Goal: Task Accomplishment & Management: Understand process/instructions

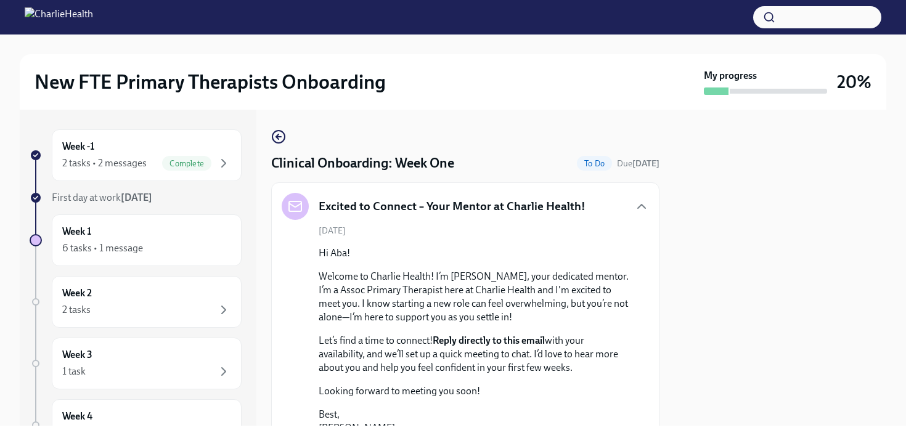
scroll to position [966, 0]
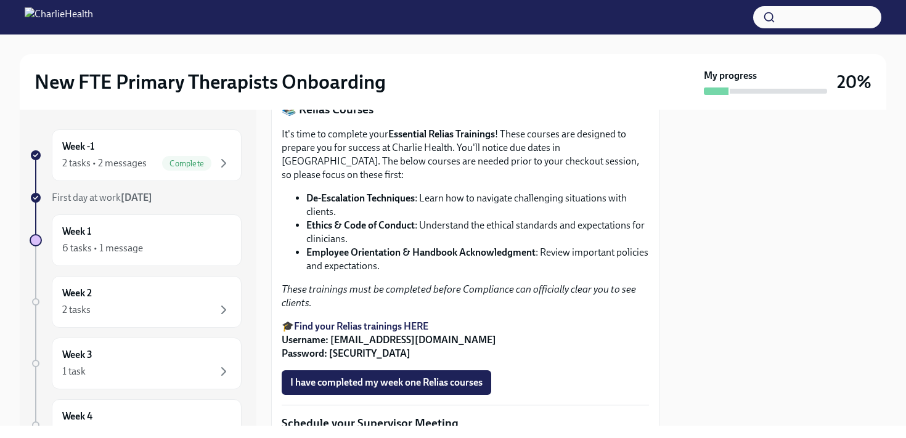
click at [889, 319] on div "New FTE Primary Therapists Onboarding My progress 20% Week -1 2 tasks • 2 messa…" at bounding box center [453, 230] width 906 height 391
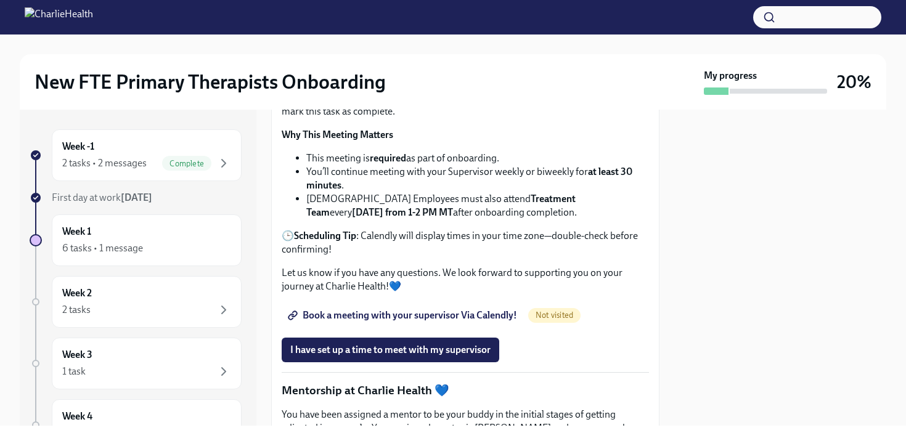
scroll to position [1337, 0]
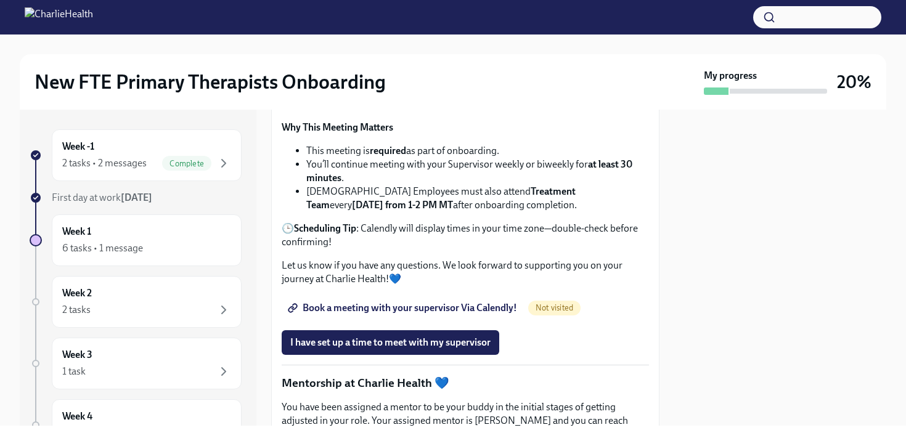
click at [493, 314] on span "Book a meeting with your supervisor Via Calendly!" at bounding box center [403, 308] width 227 height 12
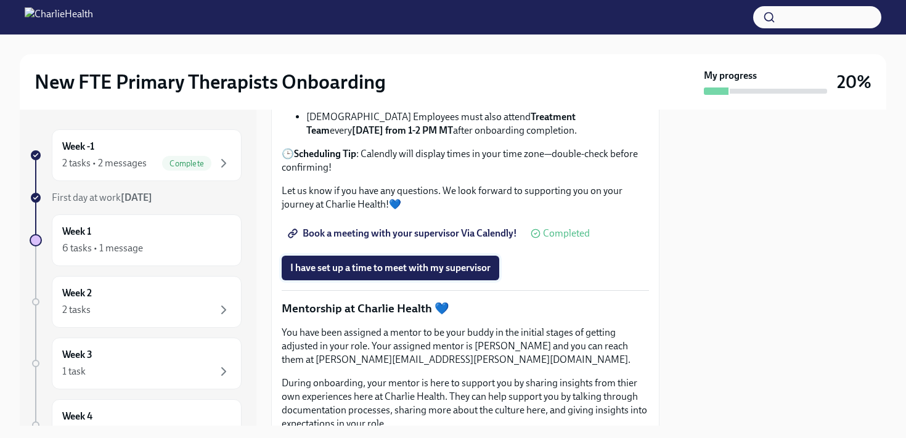
scroll to position [1412, 0]
click at [335, 274] on span "I have set up a time to meet with my supervisor" at bounding box center [390, 267] width 200 height 12
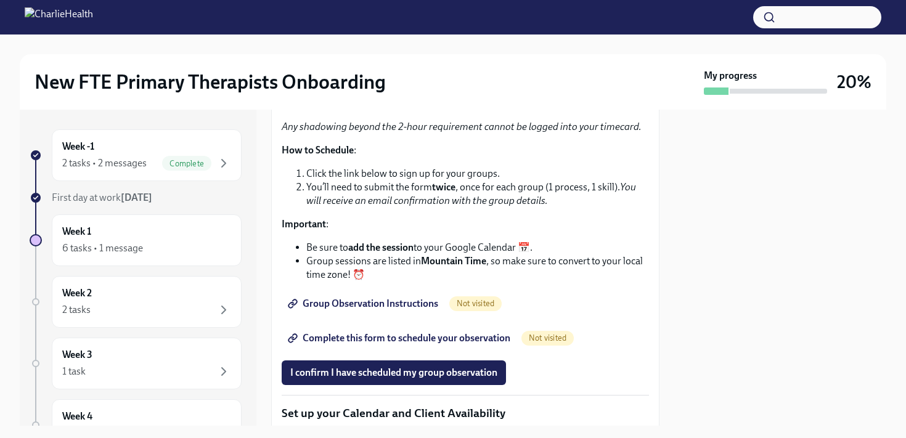
scroll to position [1928, 0]
click at [364, 309] on span "Group Observation Instructions" at bounding box center [364, 303] width 148 height 12
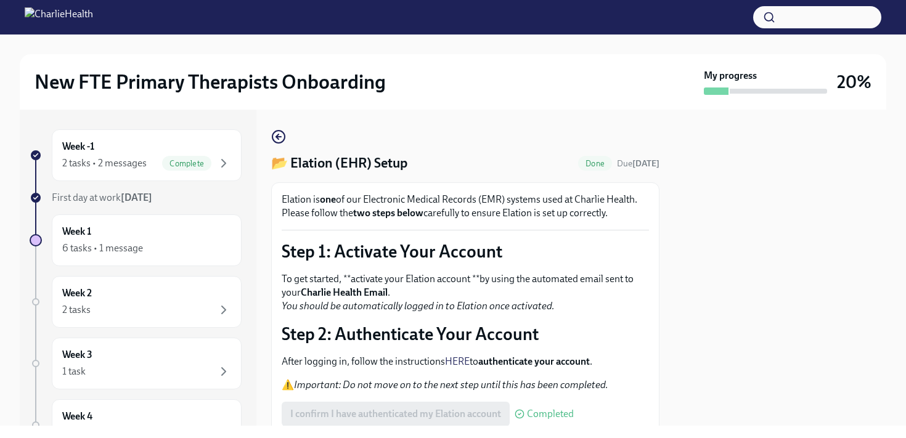
click at [740, 123] on div at bounding box center [780, 268] width 212 height 316
click at [760, 180] on div at bounding box center [780, 268] width 212 height 316
click at [665, 274] on div "Week -1 2 tasks • 2 messages Complete First day at work Sep 2nd Week 1 6 tasks …" at bounding box center [453, 268] width 866 height 316
click at [126, 238] on div "Week 1 6 tasks • 1 message" at bounding box center [146, 240] width 169 height 31
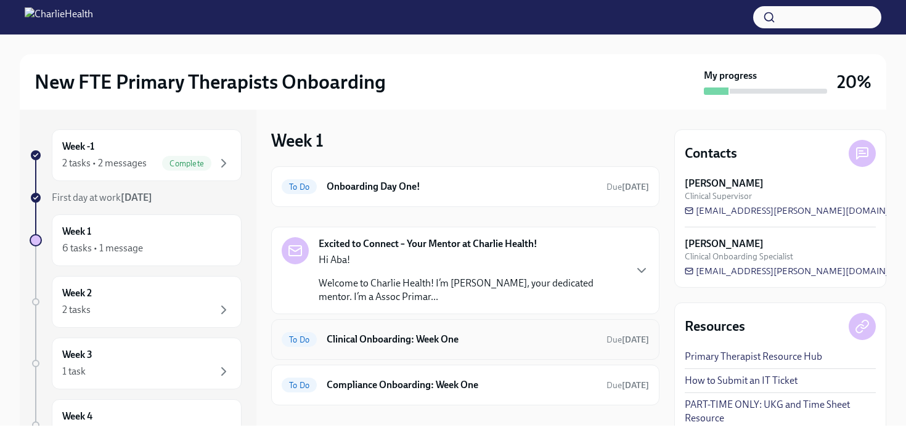
click at [497, 347] on div "To Do Clinical Onboarding: Week One Due in 4 days" at bounding box center [465, 340] width 367 height 20
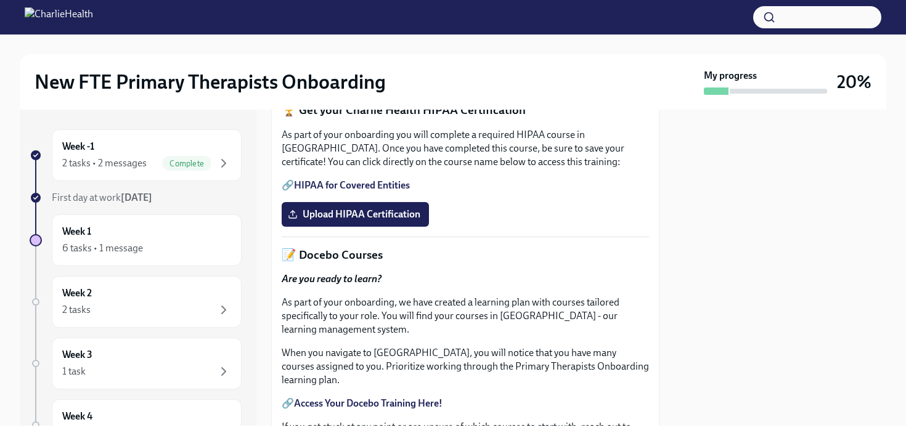
scroll to position [368, 0]
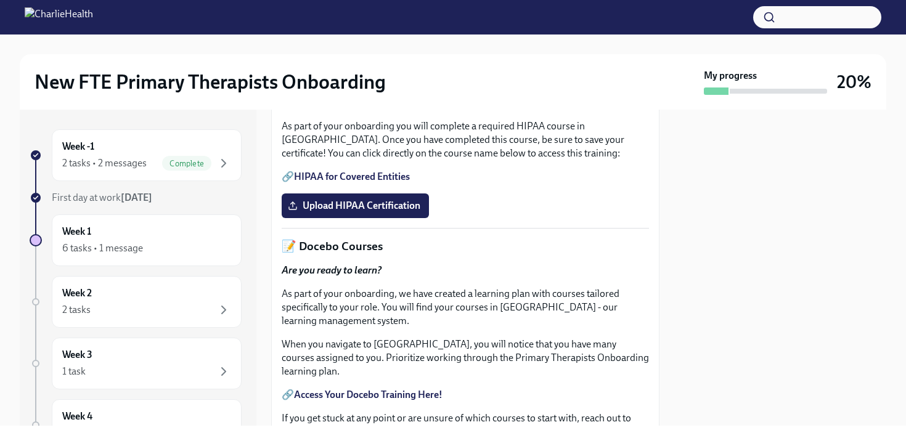
click at [389, 182] on link "HIPAA for Covered Entities" at bounding box center [352, 177] width 116 height 12
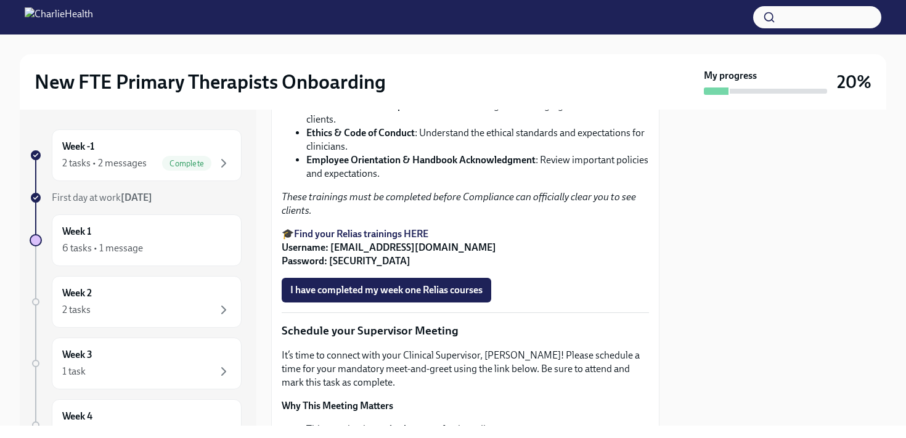
scroll to position [843, 0]
